Goal: Obtain resource: Download file/media

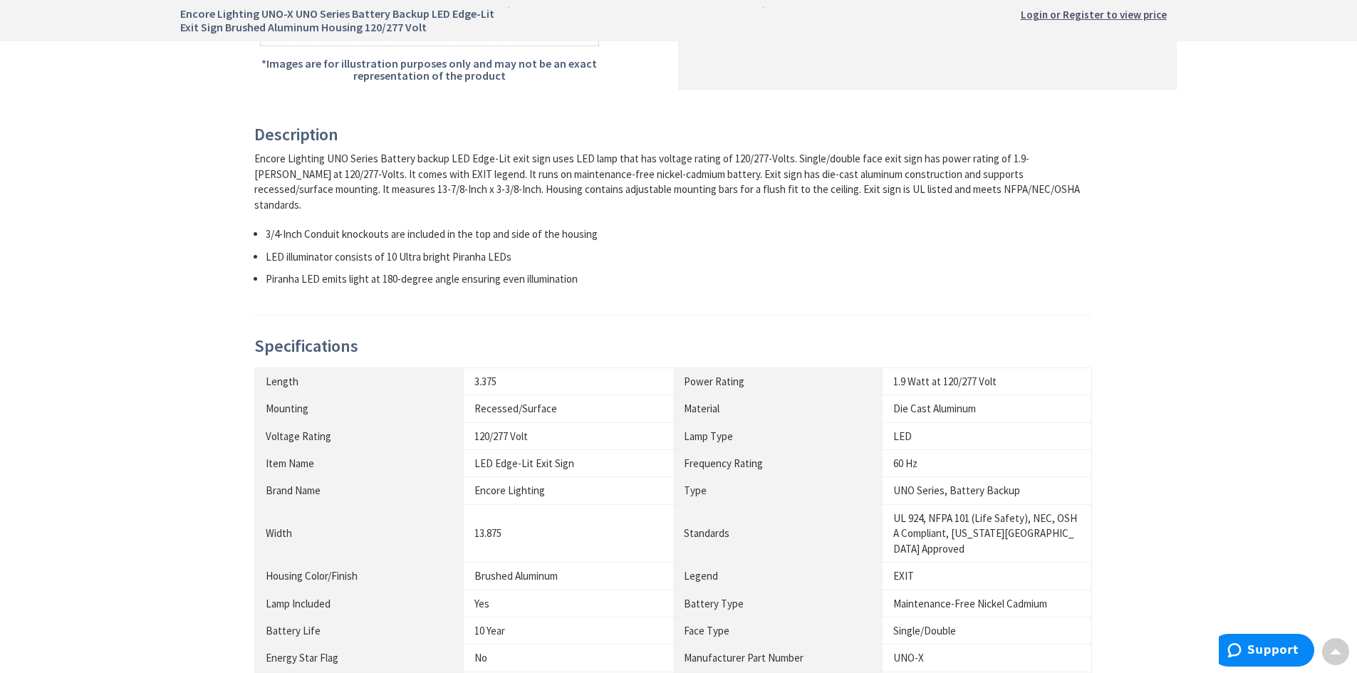
scroll to position [784, 0]
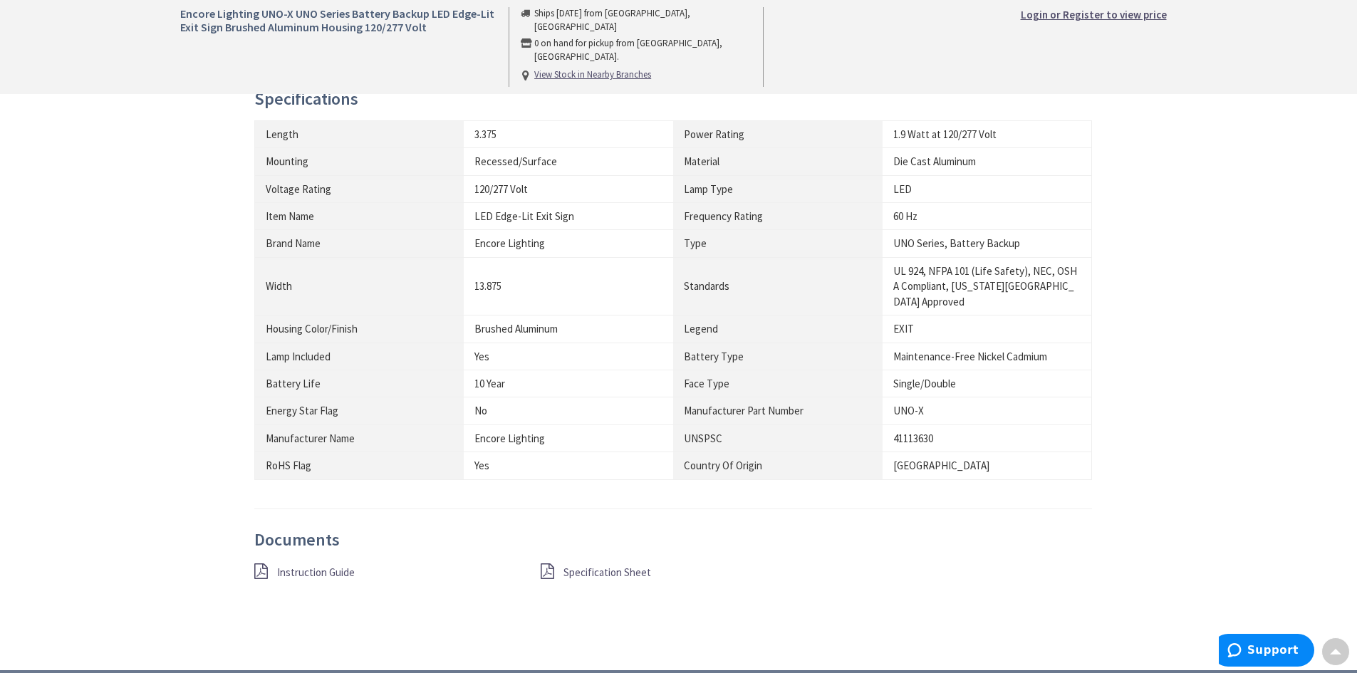
click at [562, 564] on div "Specification Sheet" at bounding box center [673, 573] width 286 height 18
click at [598, 566] on span "Specification Sheet" at bounding box center [608, 573] width 88 height 14
